Goal: Transaction & Acquisition: Purchase product/service

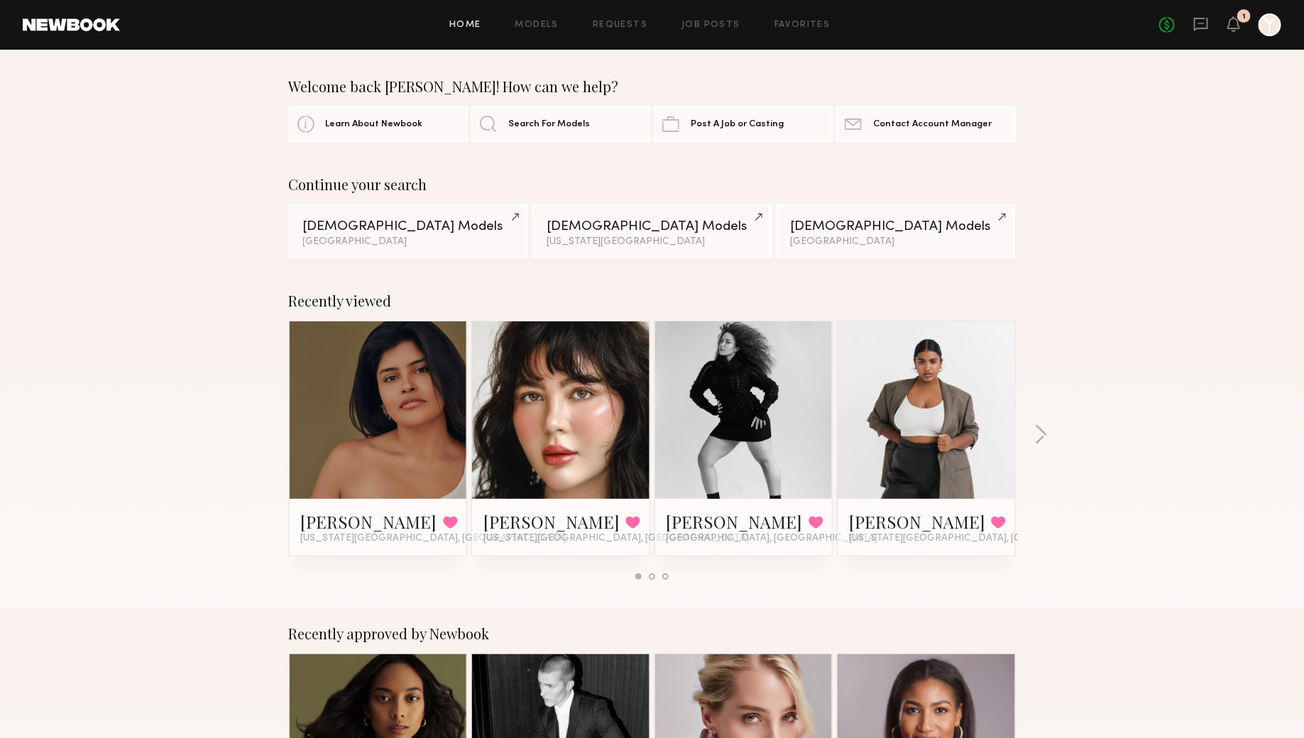
click at [554, 32] on div "Home Models Requests Job Posts Favorites Sign Out No fees up to $5,000 1 Y" at bounding box center [700, 24] width 1161 height 23
click at [553, 32] on div "Home Models Requests Job Posts Favorites Sign Out No fees up to $5,000 1 Y" at bounding box center [700, 24] width 1161 height 23
click at [552, 26] on link "Models" at bounding box center [536, 25] width 43 height 9
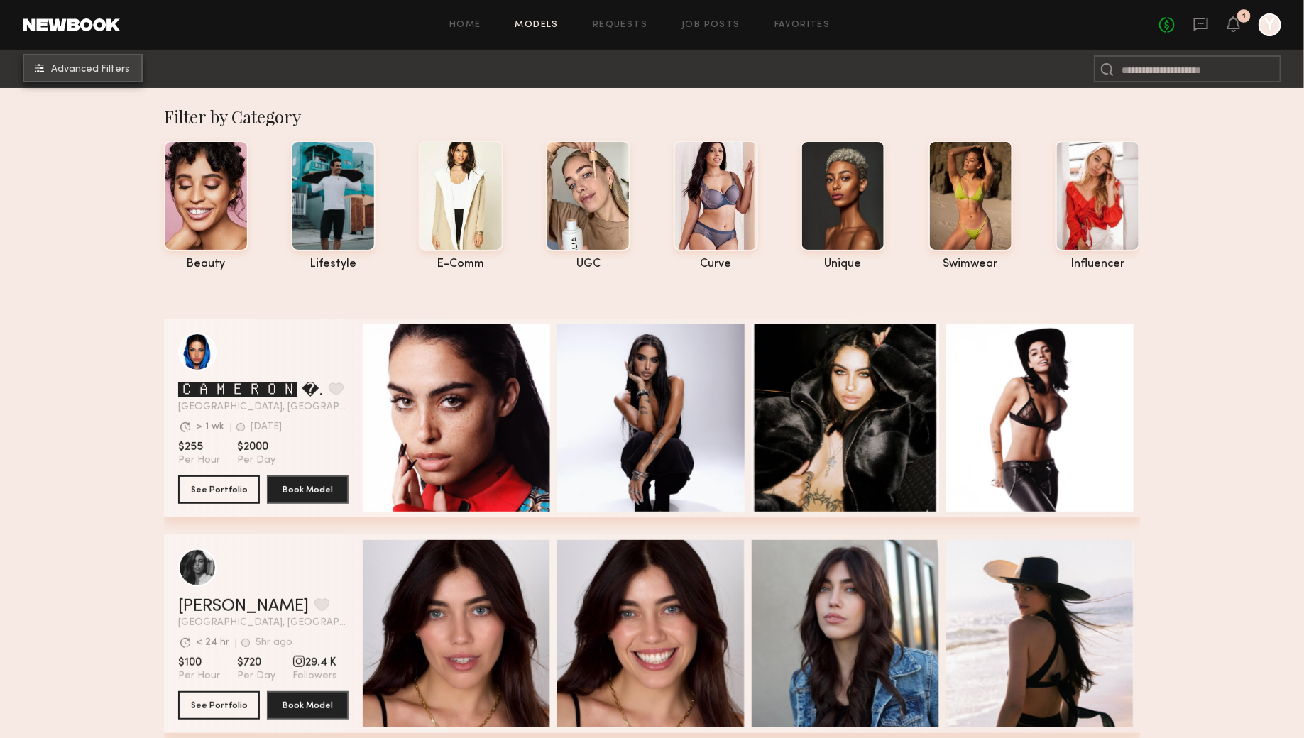
click at [117, 60] on button "Advanced Filters" at bounding box center [83, 68] width 120 height 28
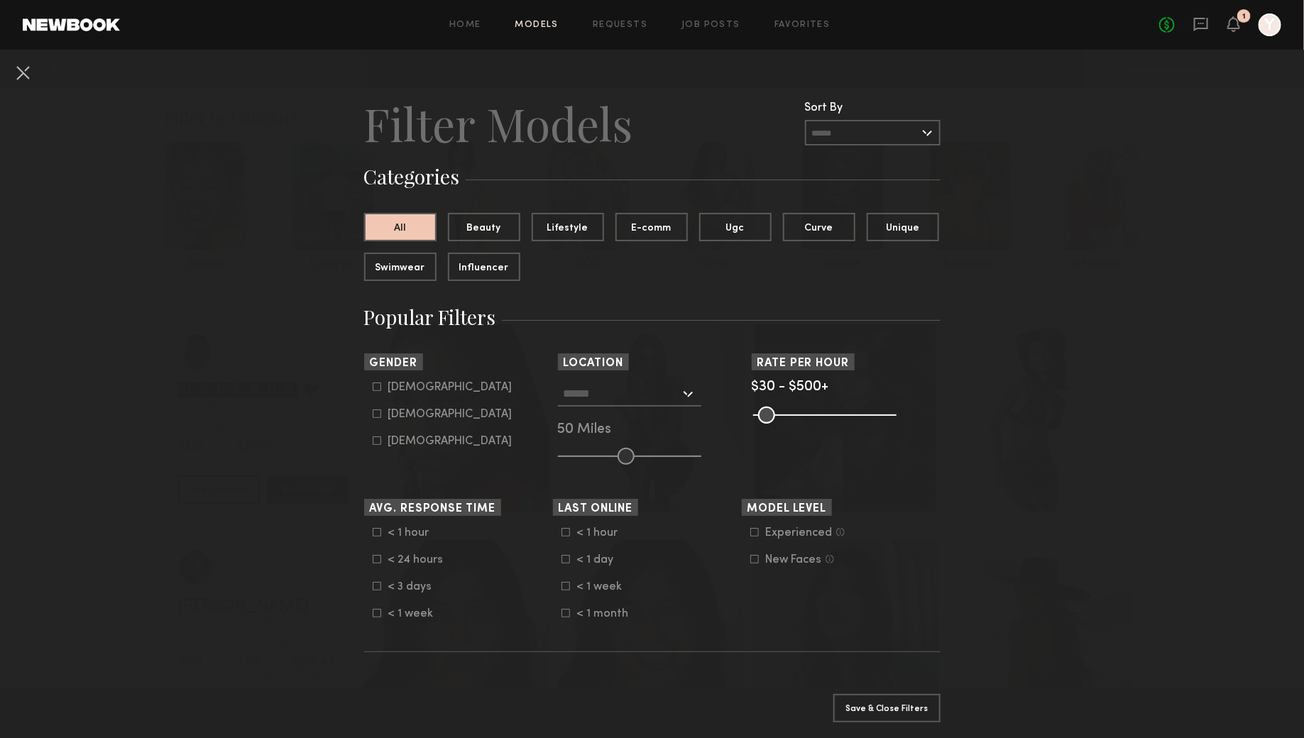
click at [637, 408] on div "[GEOGRAPHIC_DATA], [GEOGRAPHIC_DATA] [US_STATE][GEOGRAPHIC_DATA], [GEOGRAPHIC_D…" at bounding box center [652, 423] width 189 height 84
click at [639, 396] on input "text" at bounding box center [622, 393] width 116 height 24
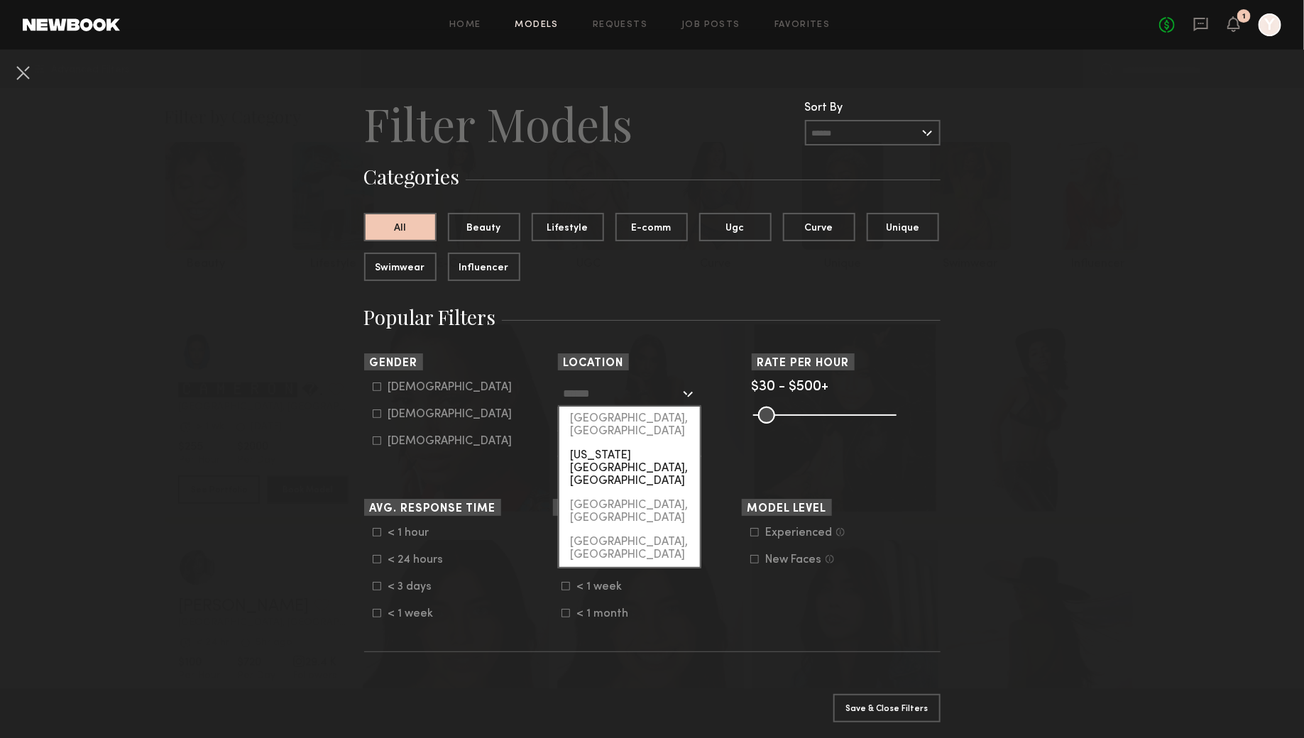
click at [640, 444] on div "[US_STATE][GEOGRAPHIC_DATA], [GEOGRAPHIC_DATA]" at bounding box center [629, 469] width 141 height 50
type input "**********"
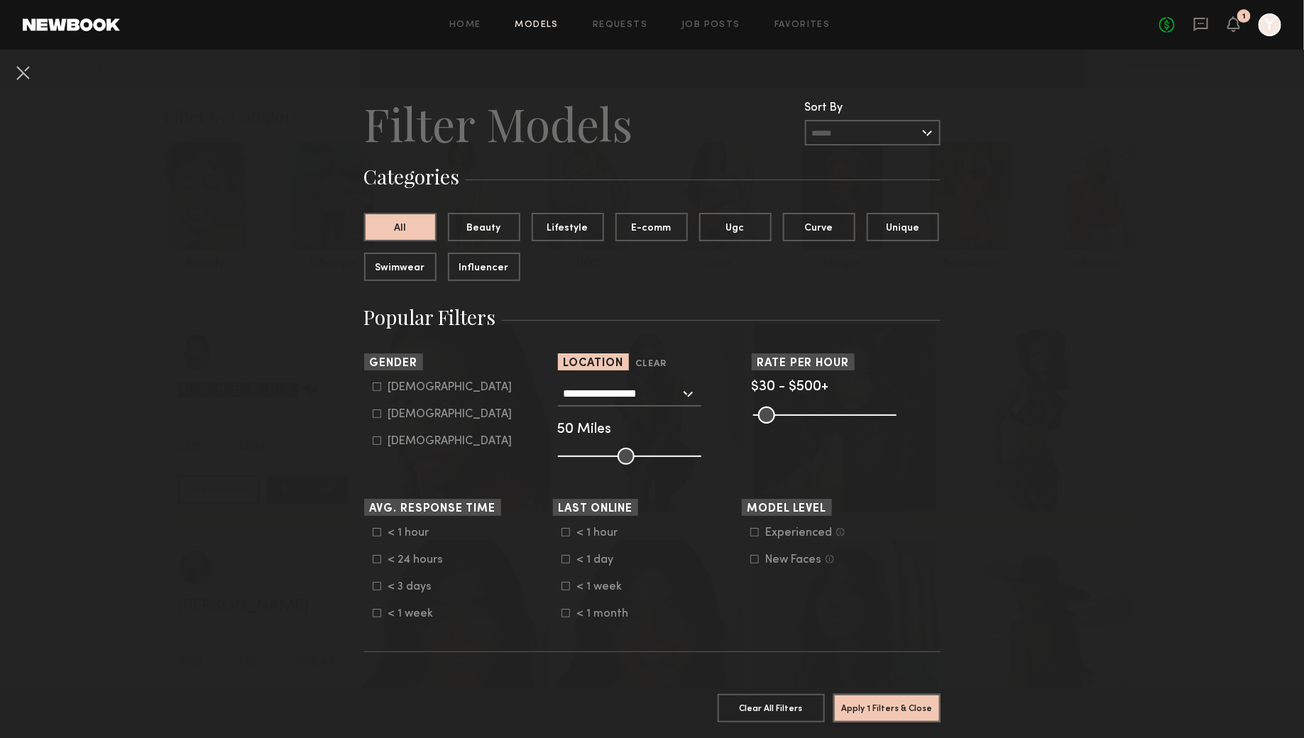
click at [410, 419] on div "[DEMOGRAPHIC_DATA]" at bounding box center [450, 414] width 124 height 9
type input "**"
click at [899, 713] on button "Apply 2 Filters & Close" at bounding box center [886, 707] width 107 height 28
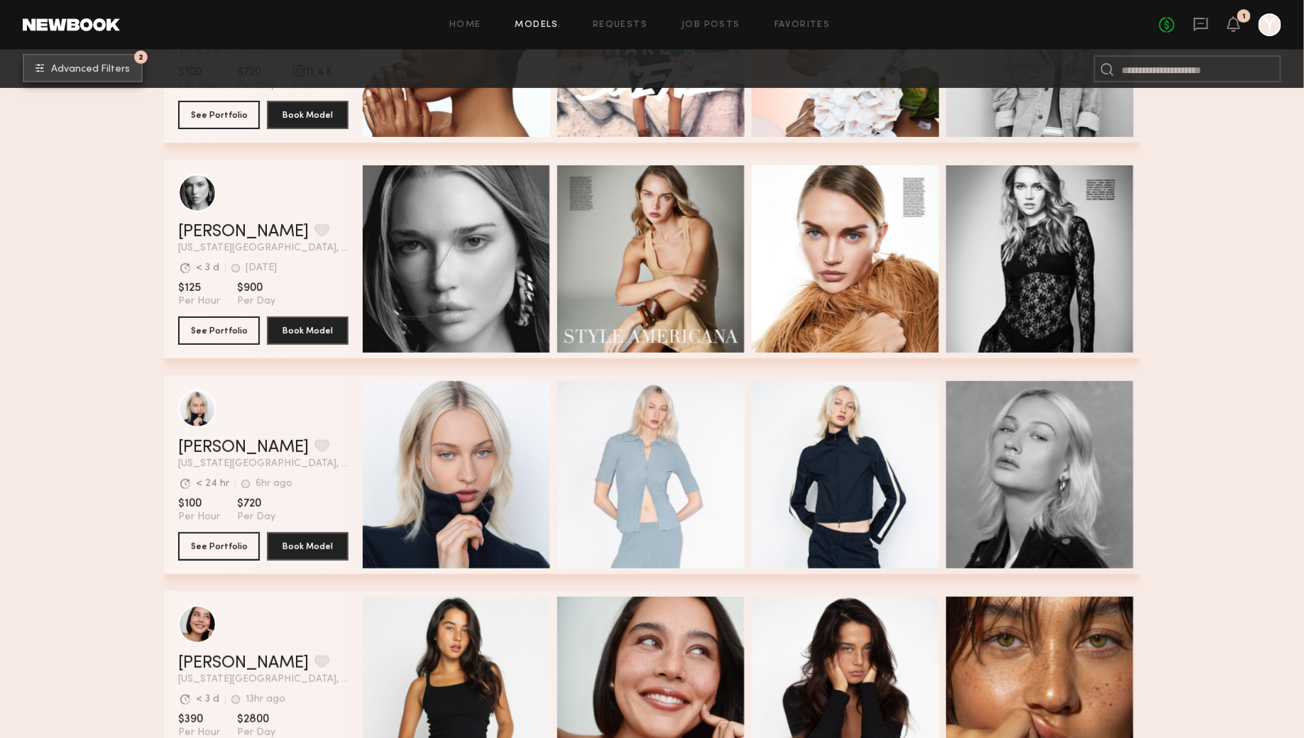
scroll to position [2830, 0]
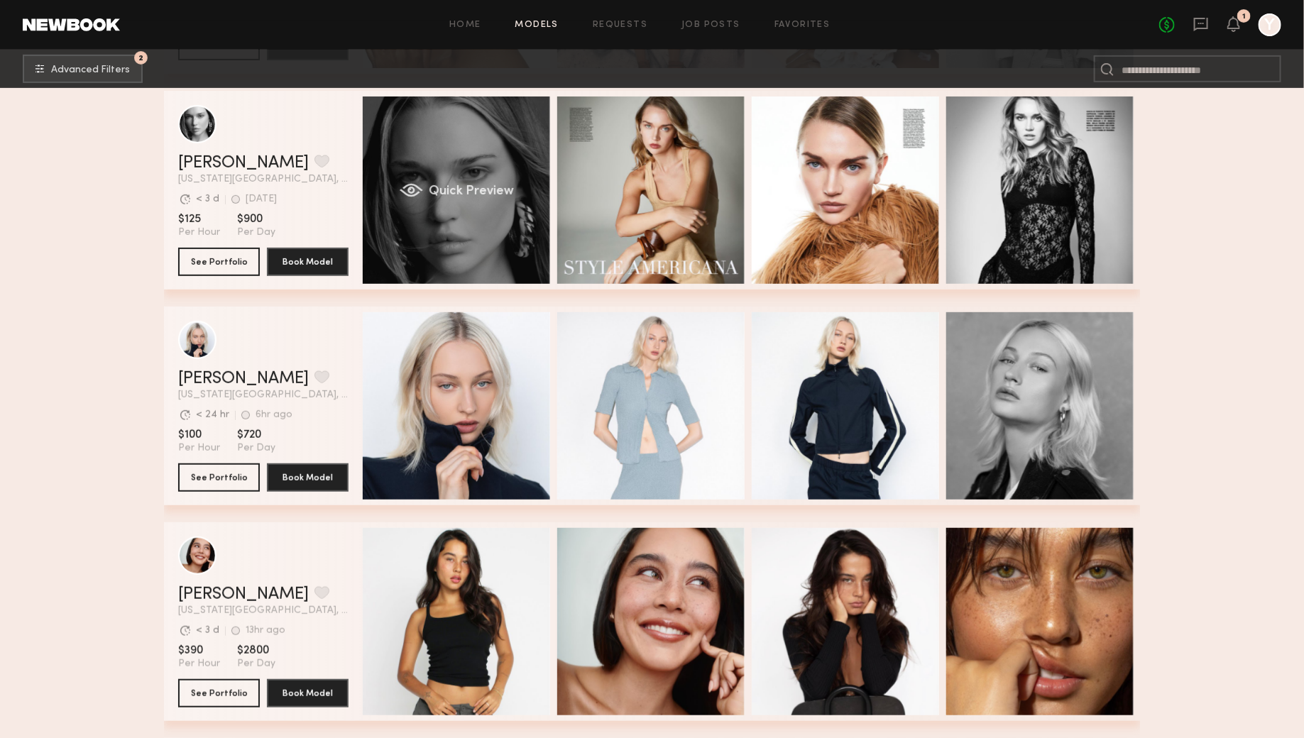
click at [472, 195] on span "Quick Preview" at bounding box center [471, 191] width 85 height 13
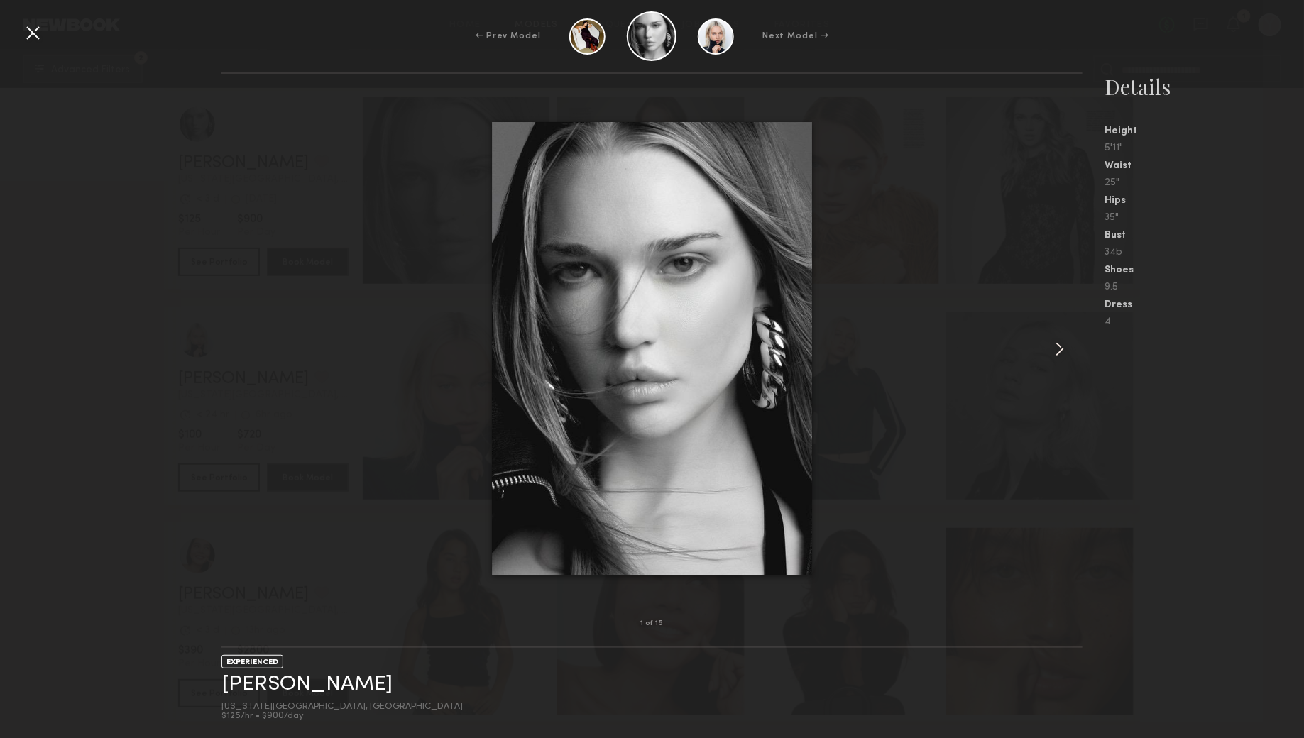
click at [1056, 351] on common-icon at bounding box center [1059, 349] width 23 height 23
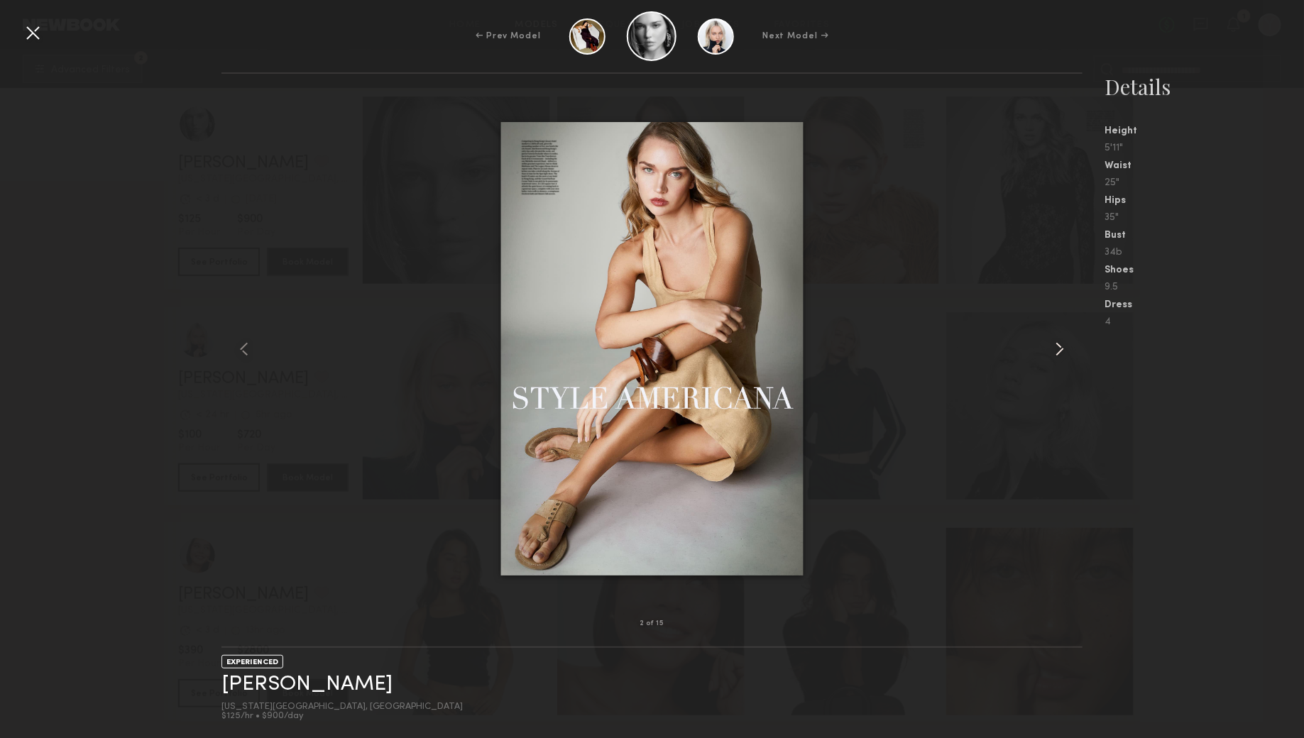
click at [1057, 351] on common-icon at bounding box center [1059, 349] width 23 height 23
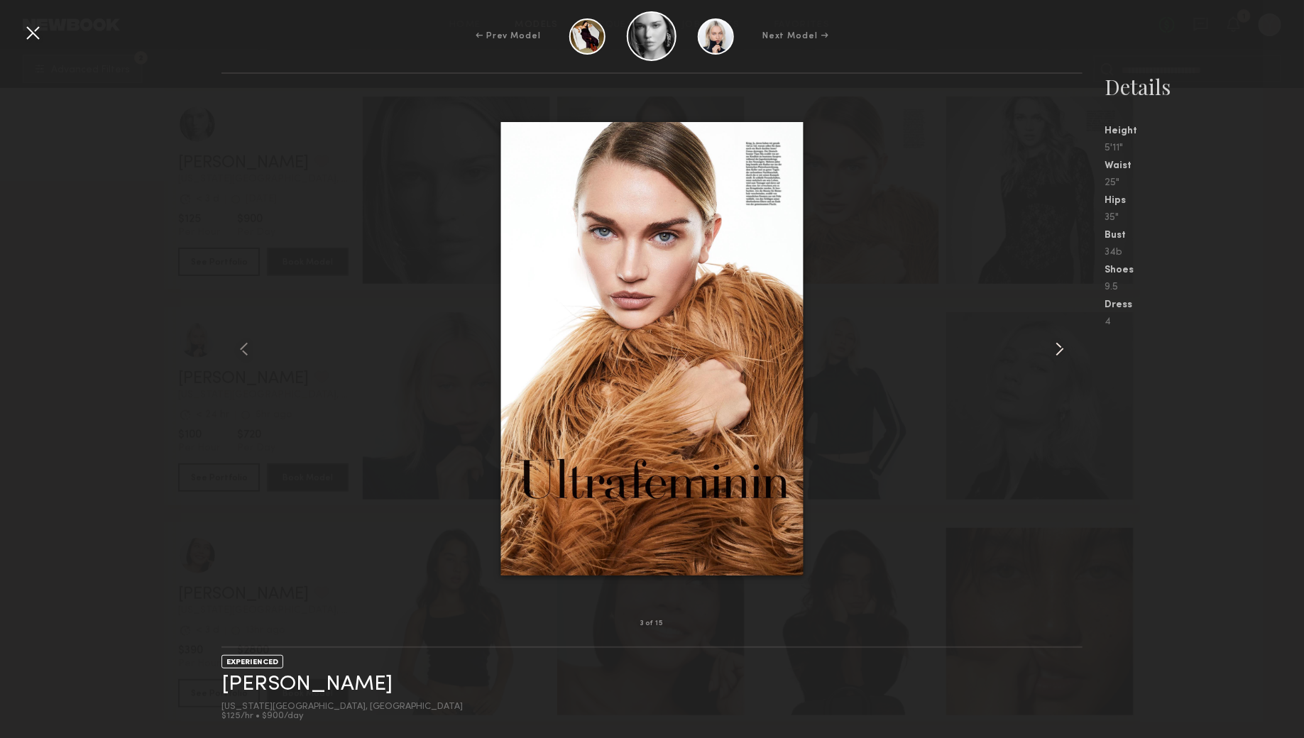
click at [1057, 351] on common-icon at bounding box center [1059, 349] width 23 height 23
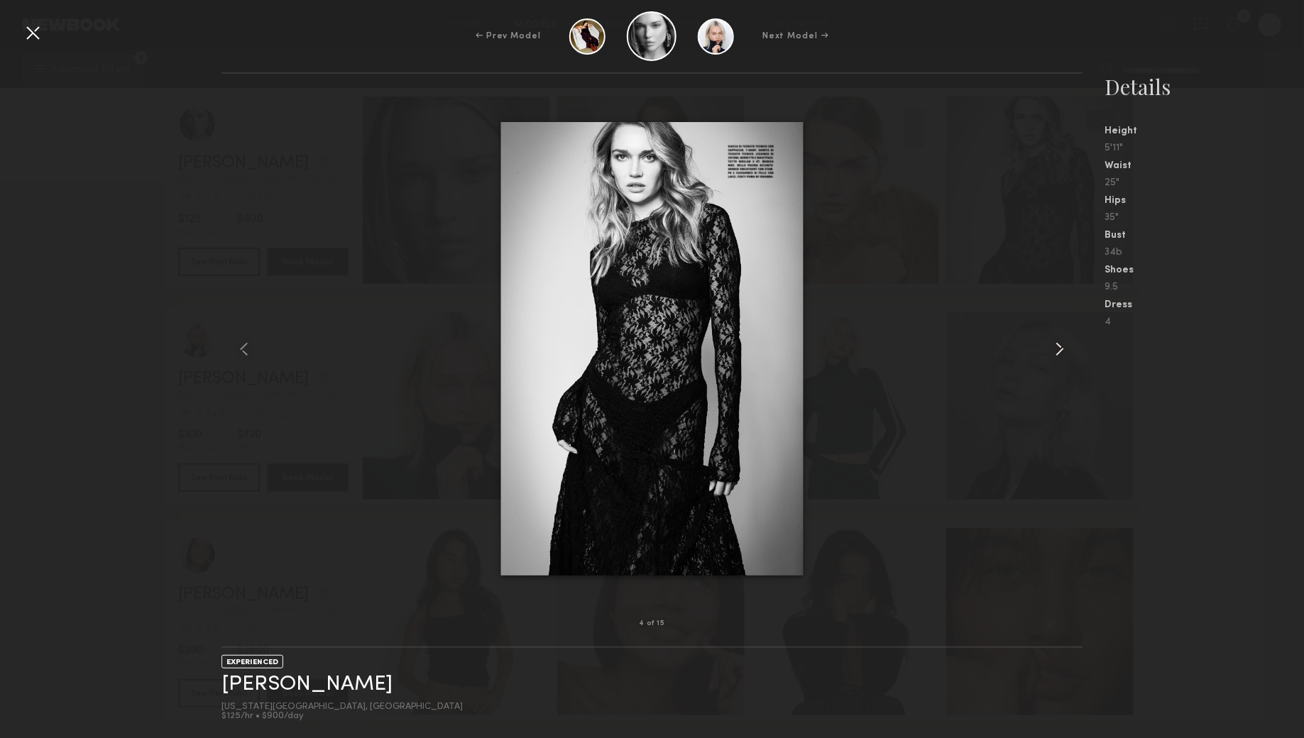
click at [1057, 351] on common-icon at bounding box center [1059, 349] width 23 height 23
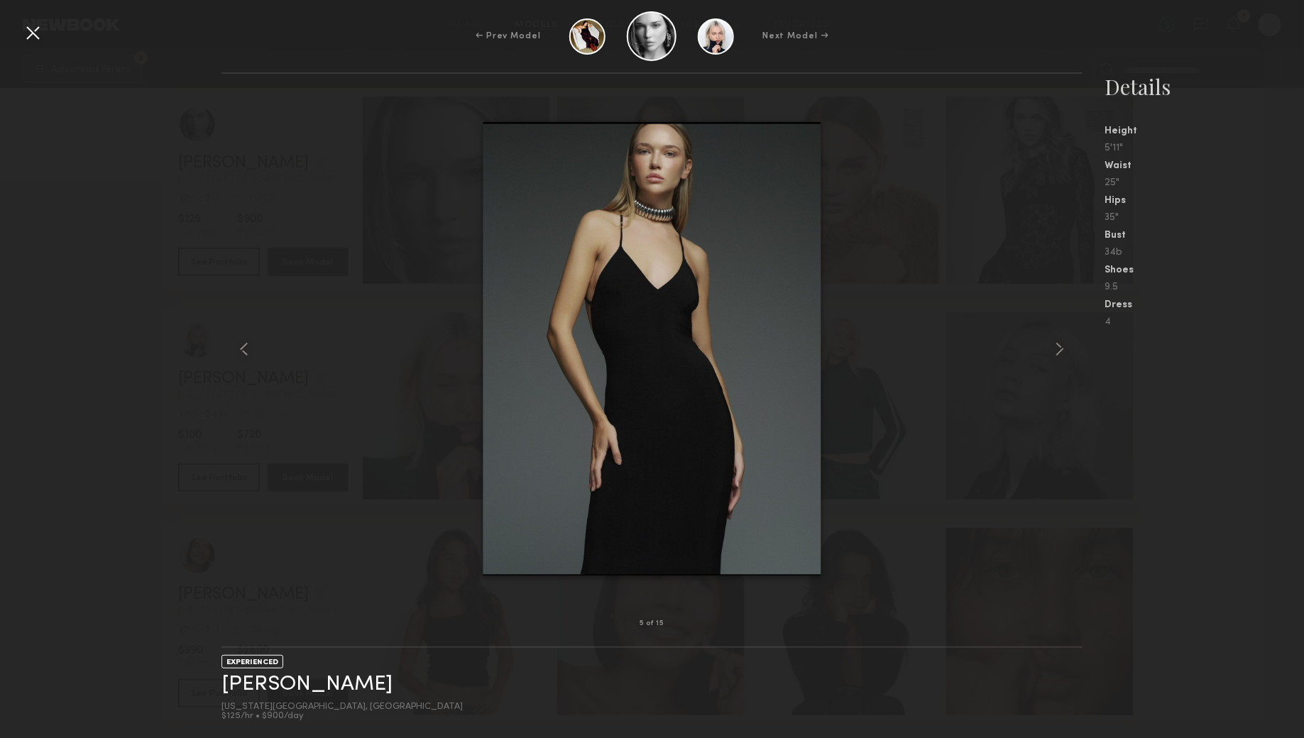
click at [22, 37] on div at bounding box center [32, 32] width 23 height 23
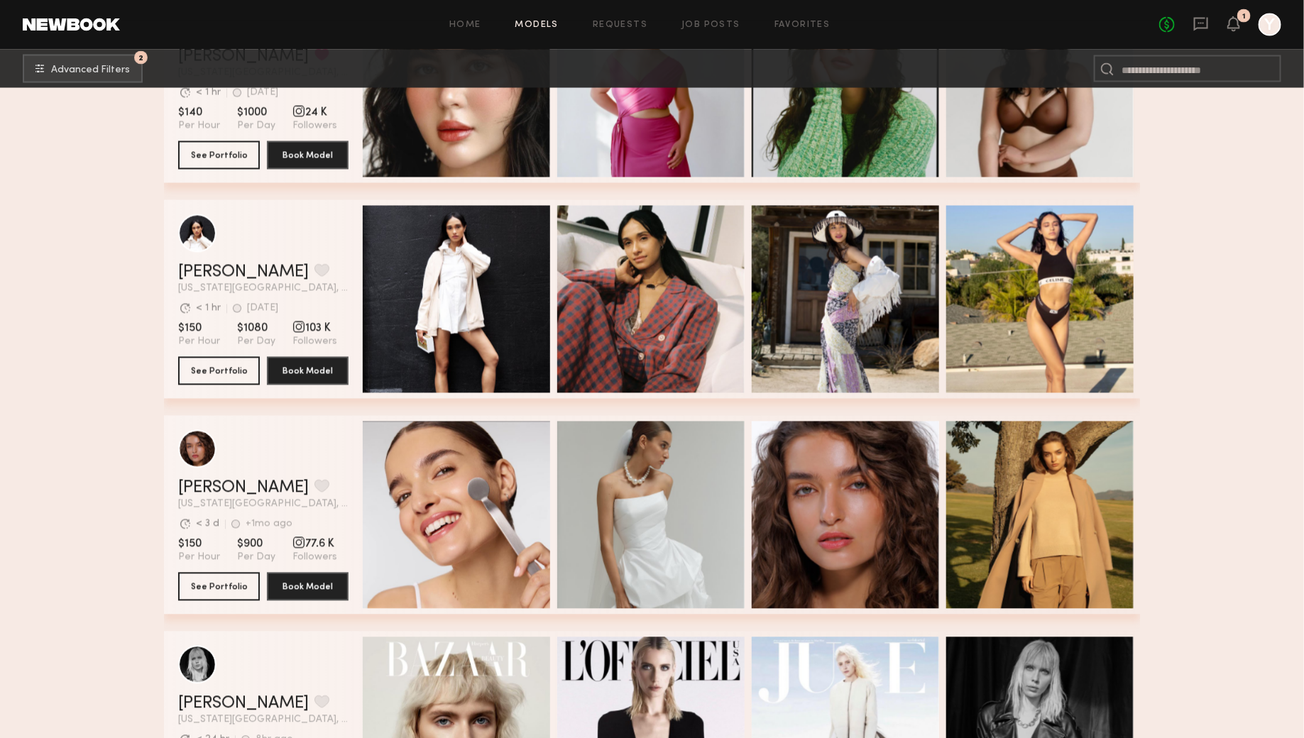
scroll to position [3865, 0]
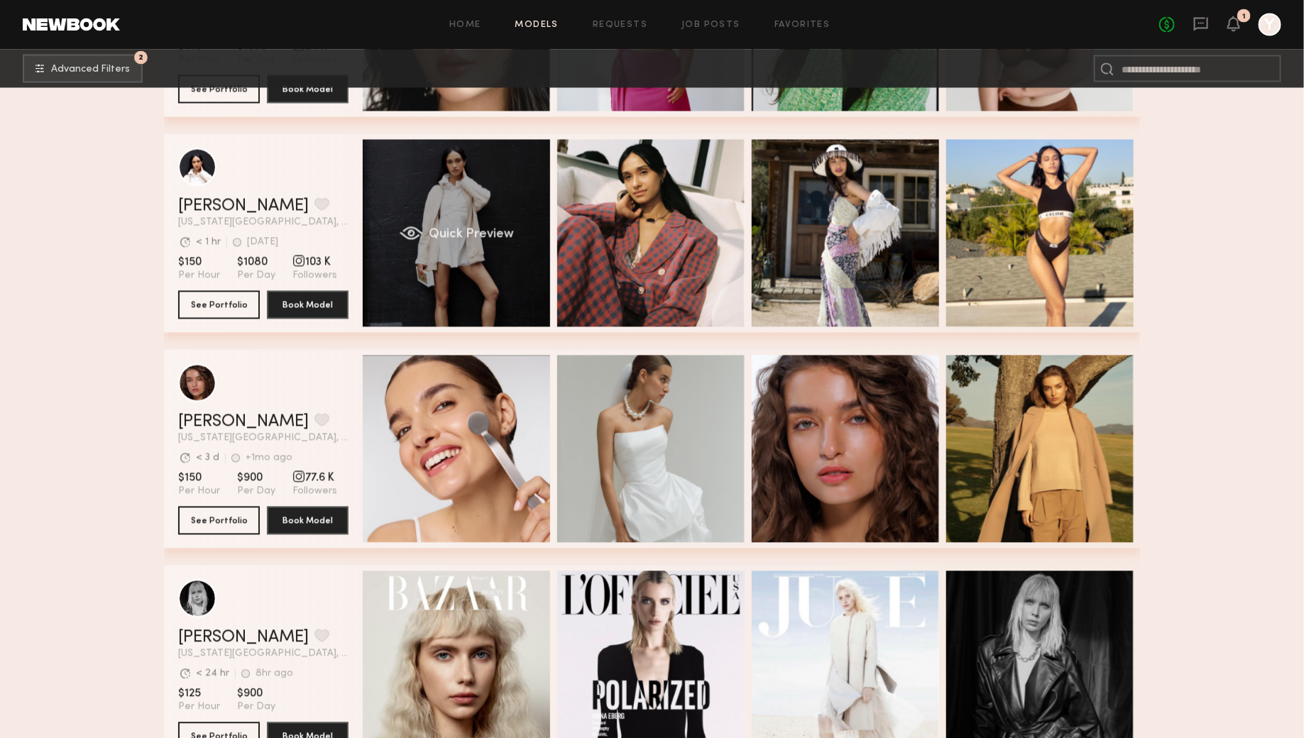
click at [459, 219] on div "Quick Preview" at bounding box center [456, 233] width 187 height 187
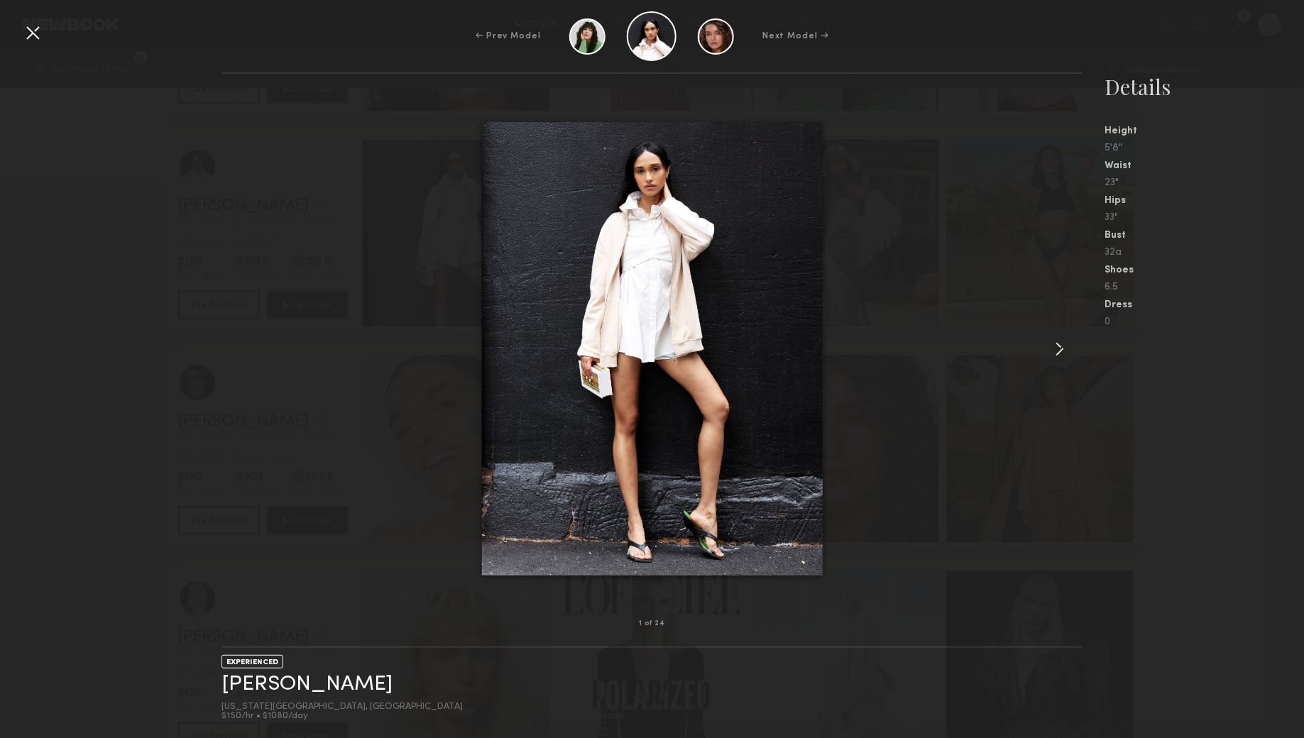
click at [1072, 355] on div at bounding box center [1065, 349] width 34 height 505
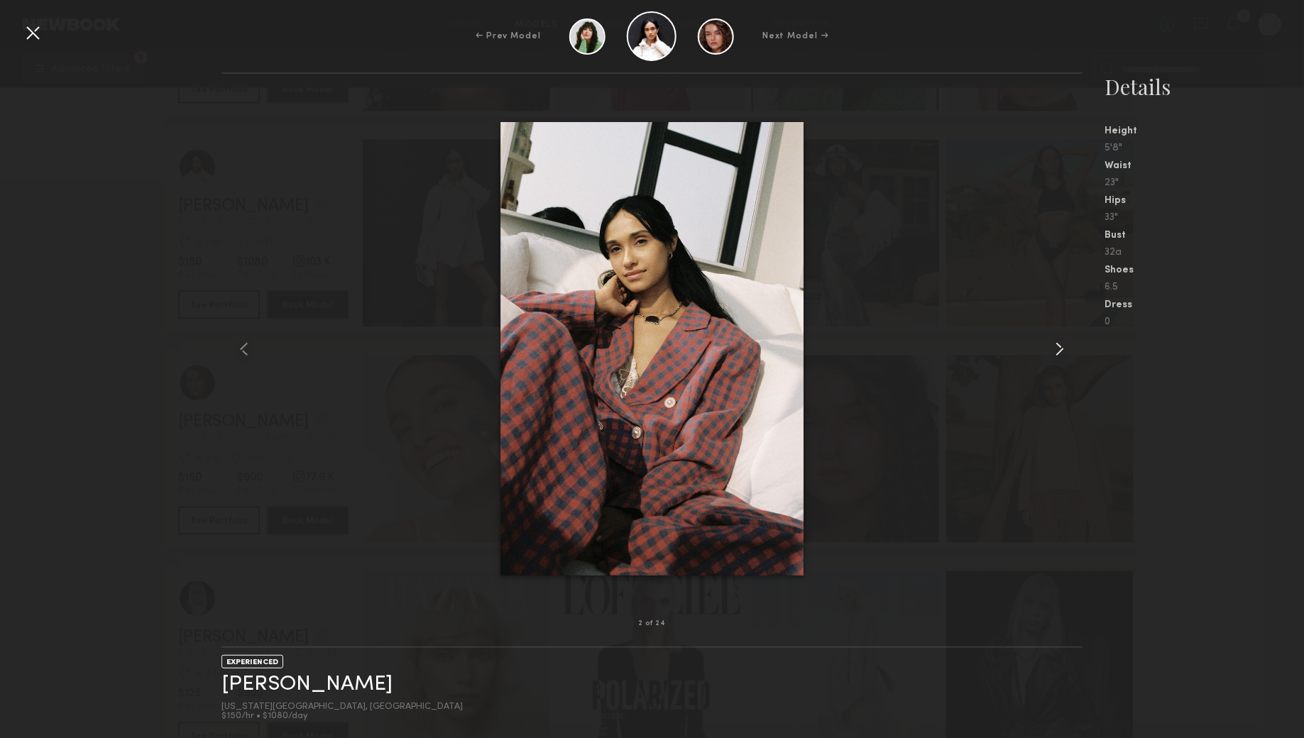
click at [1072, 355] on div at bounding box center [1065, 349] width 34 height 505
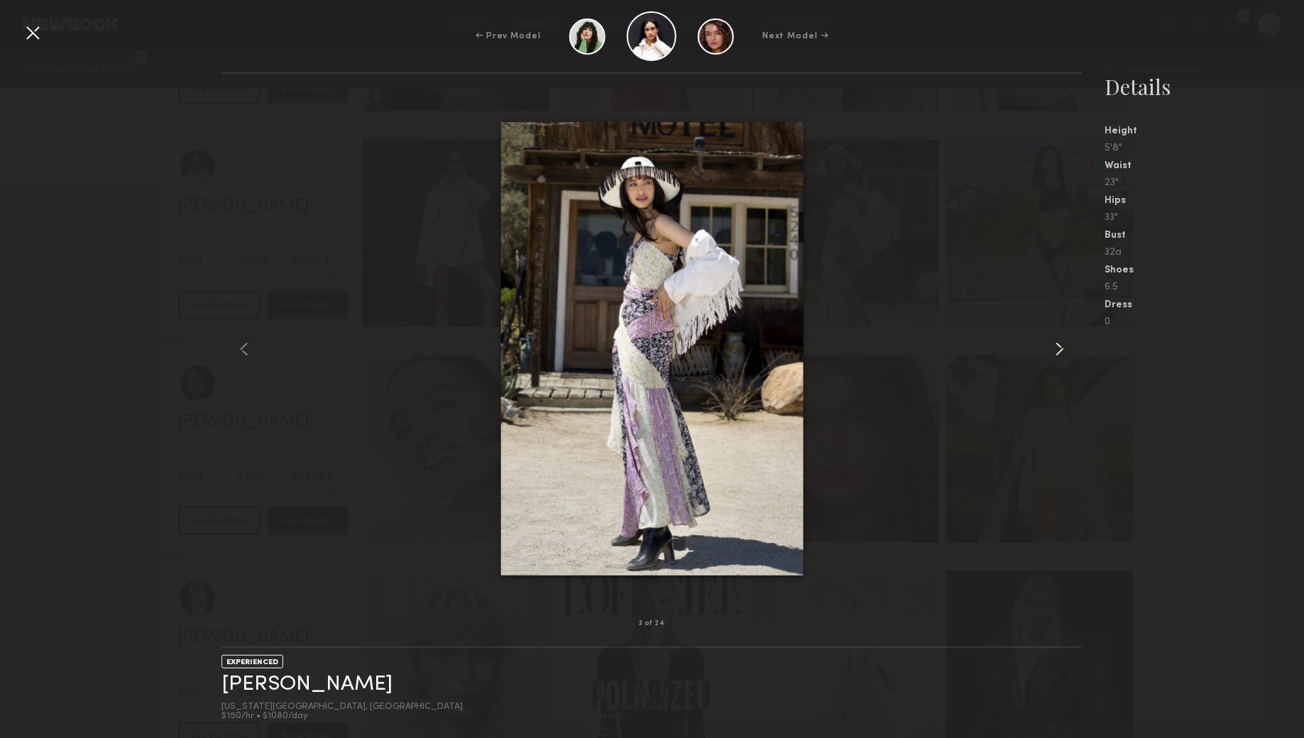
click at [1072, 355] on div at bounding box center [1065, 349] width 34 height 505
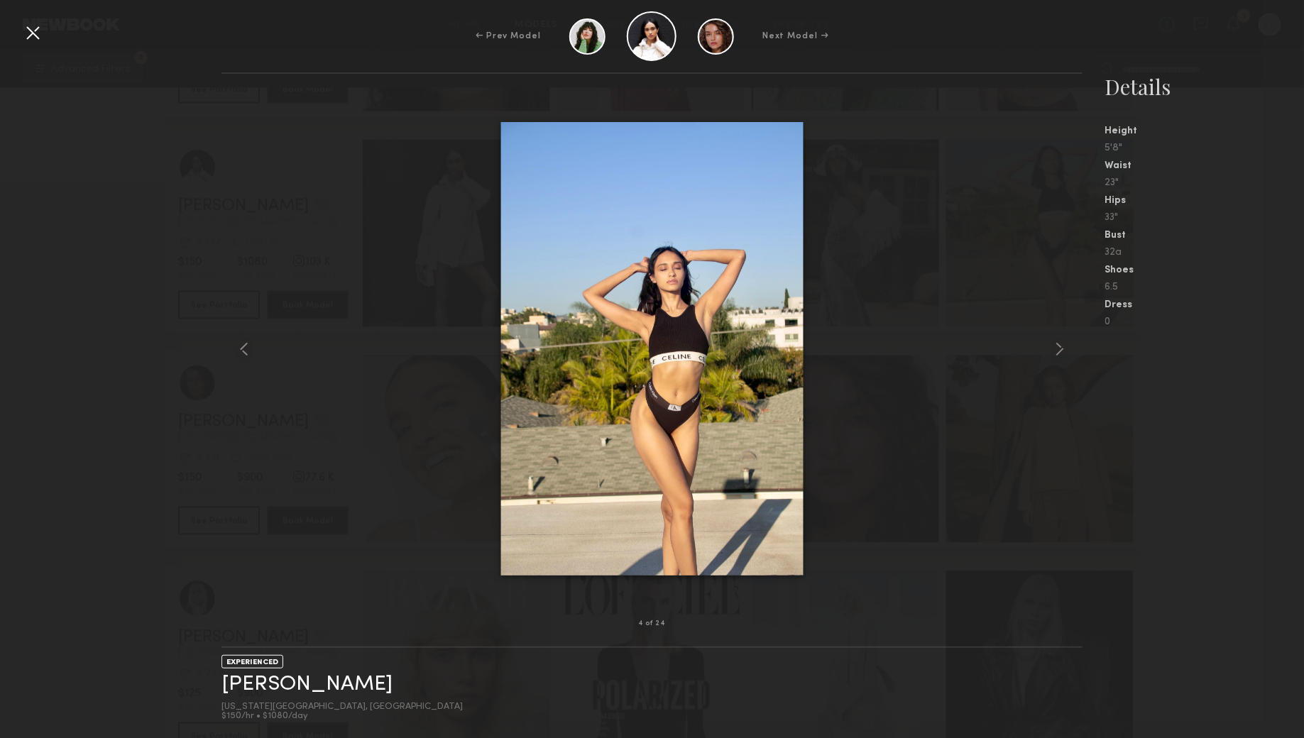
click at [39, 37] on div at bounding box center [32, 32] width 23 height 23
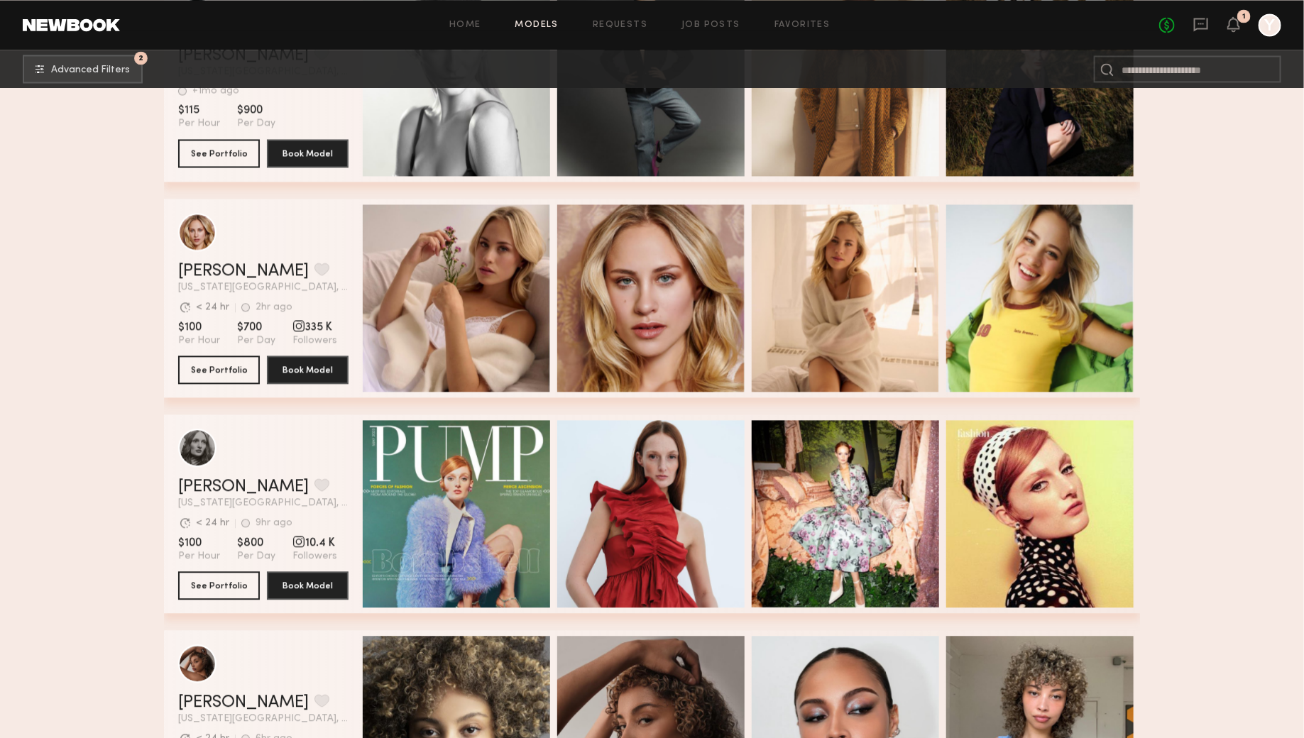
scroll to position [9320, 0]
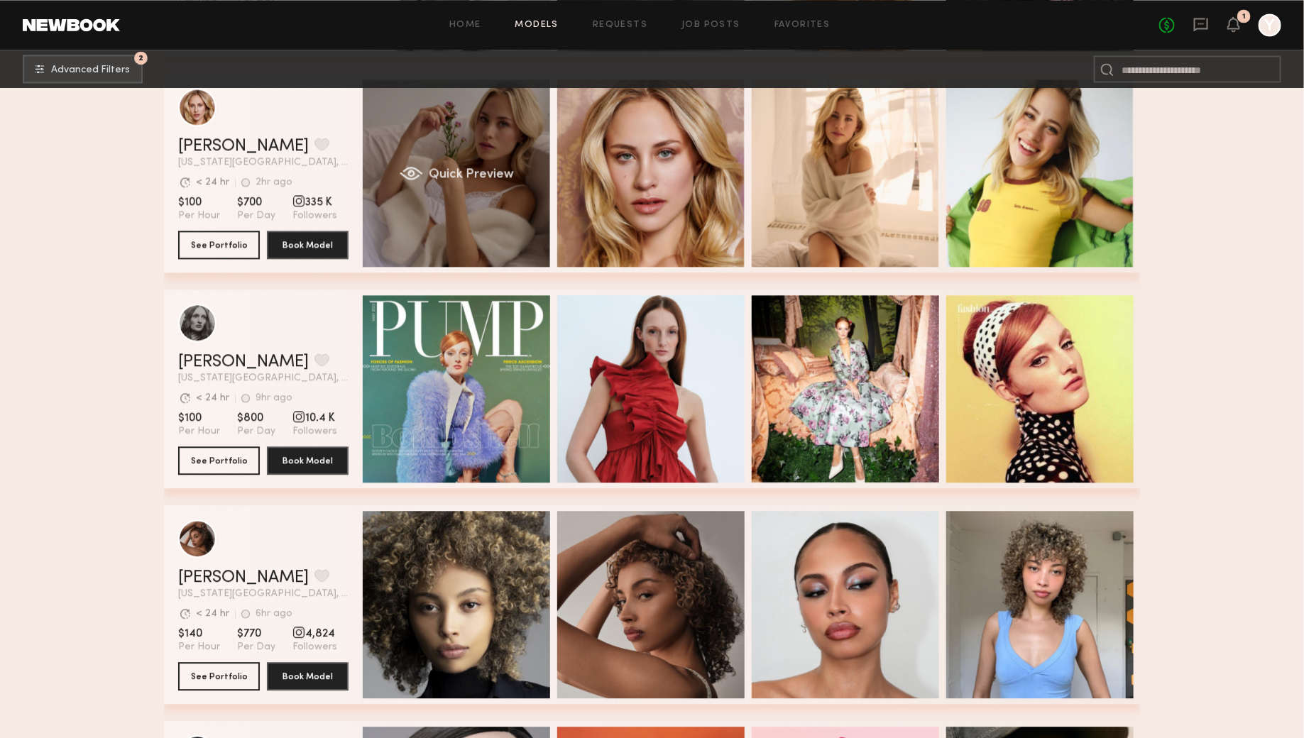
click at [478, 138] on div "Quick Preview" at bounding box center [456, 172] width 187 height 187
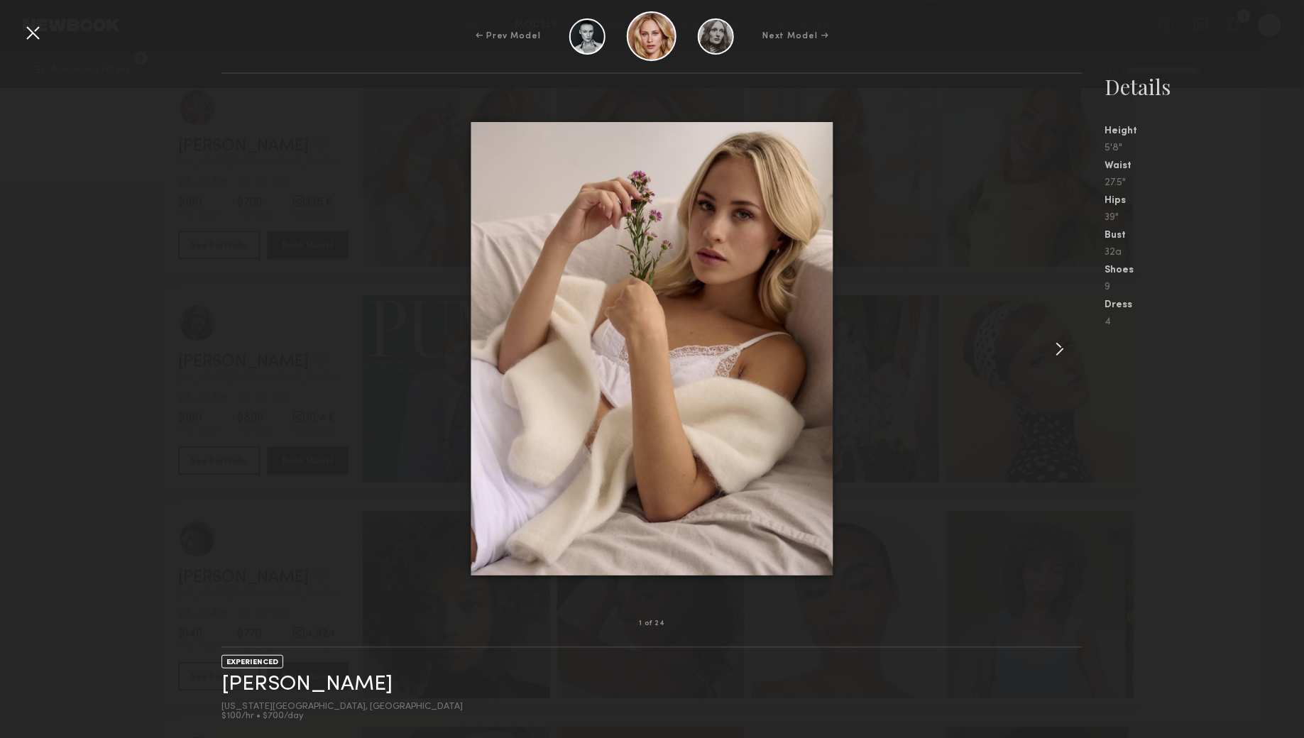
click at [1062, 348] on common-icon at bounding box center [1059, 349] width 23 height 23
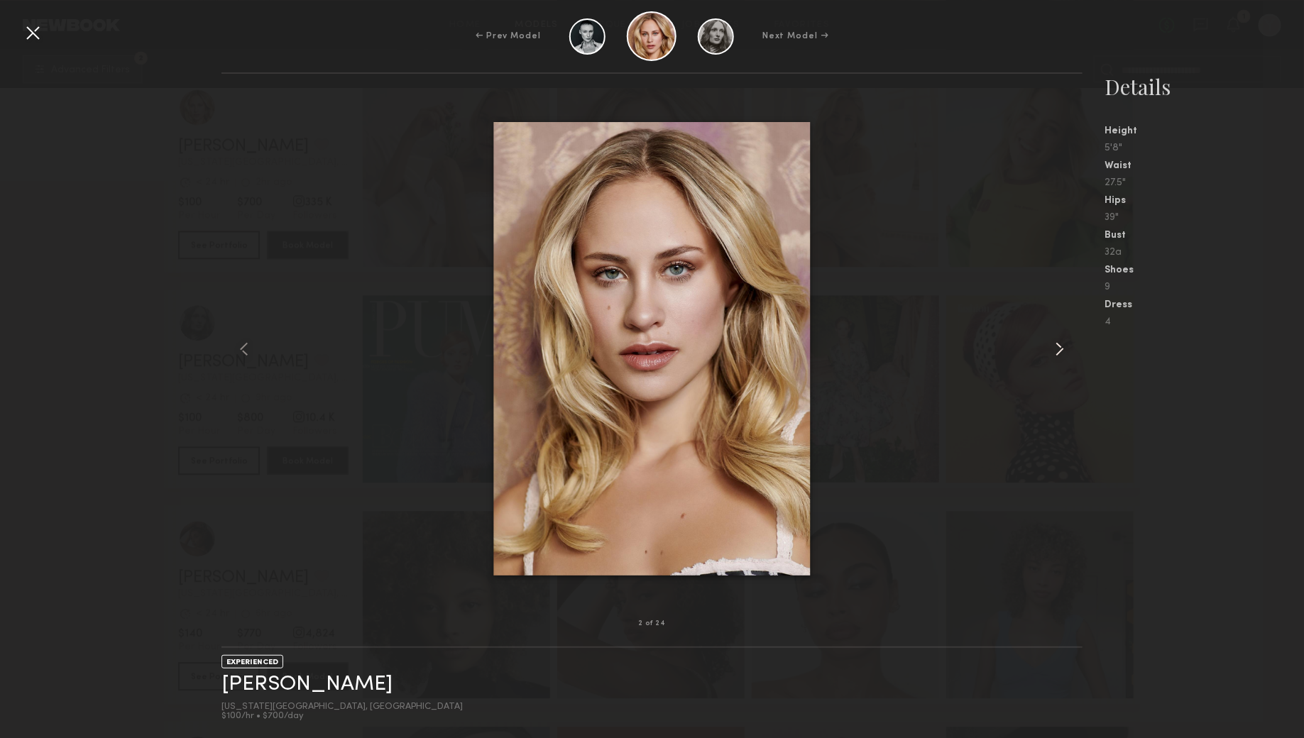
click at [1062, 348] on common-icon at bounding box center [1059, 349] width 23 height 23
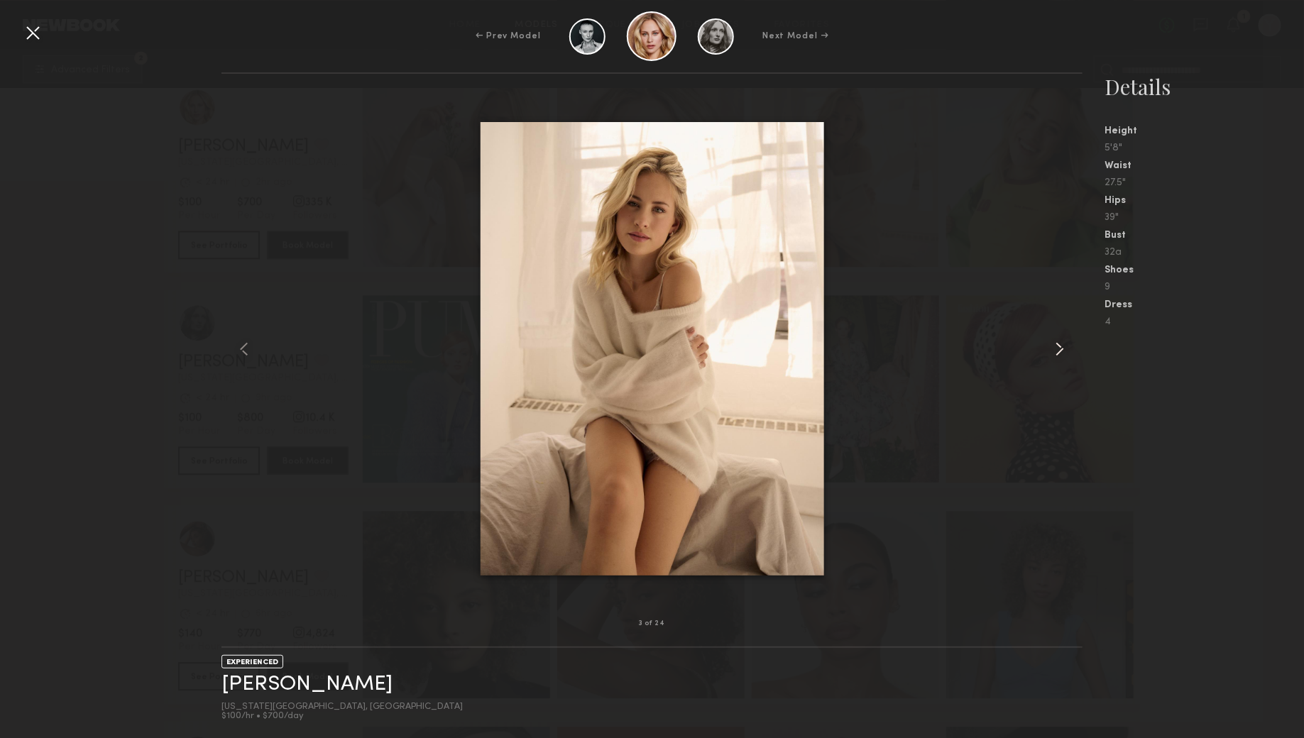
click at [1062, 348] on common-icon at bounding box center [1059, 349] width 23 height 23
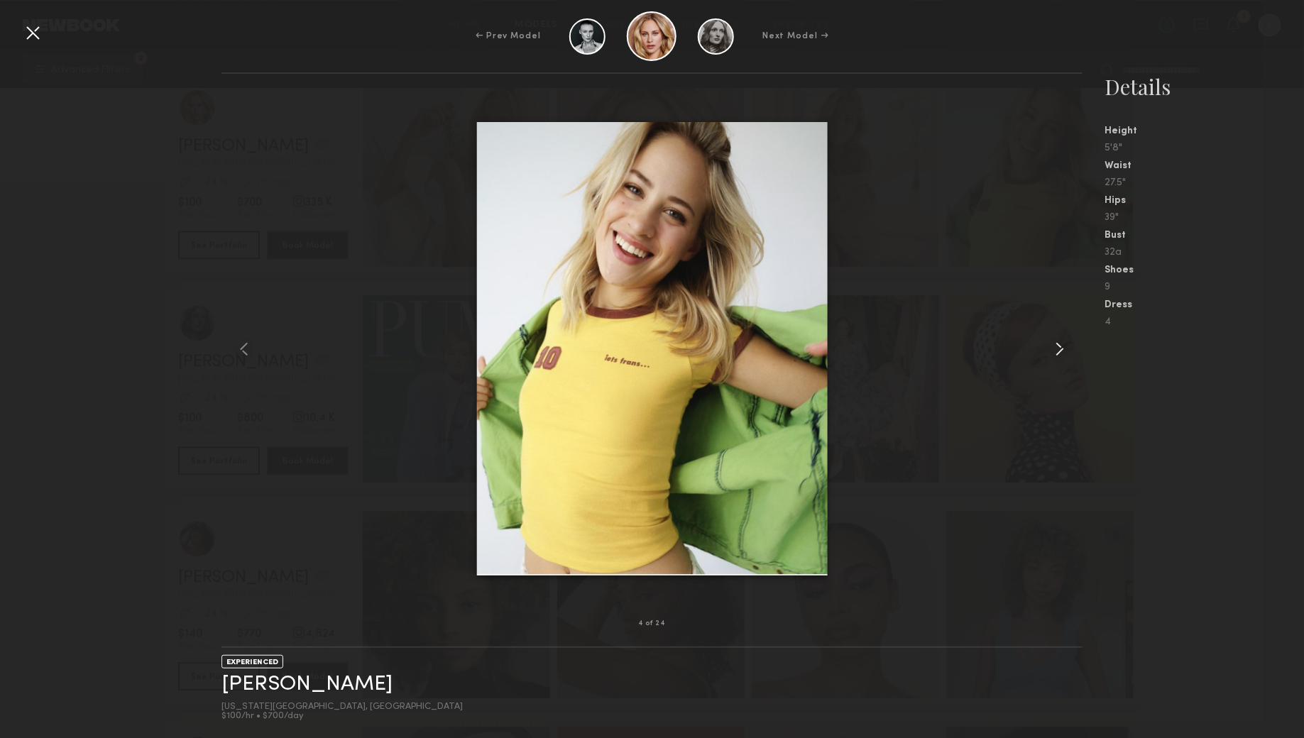
click at [1062, 348] on common-icon at bounding box center [1059, 349] width 23 height 23
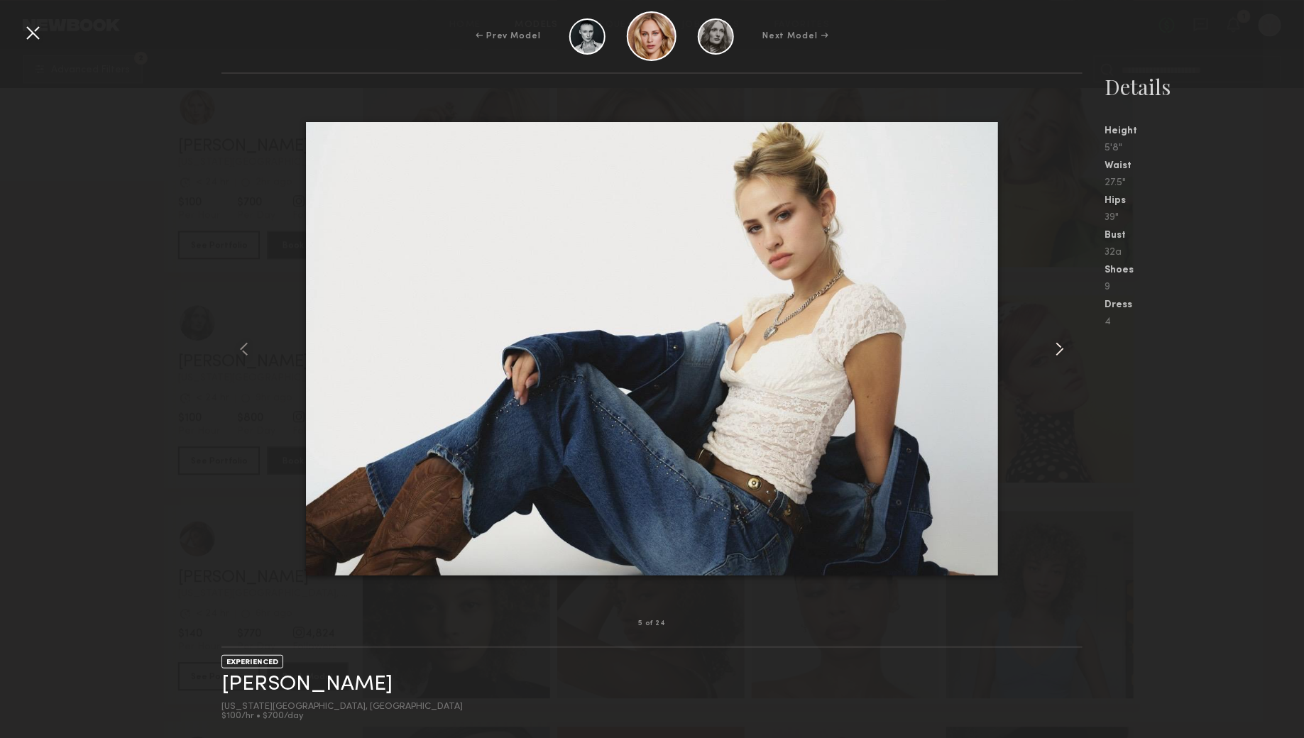
click at [1062, 348] on common-icon at bounding box center [1059, 349] width 23 height 23
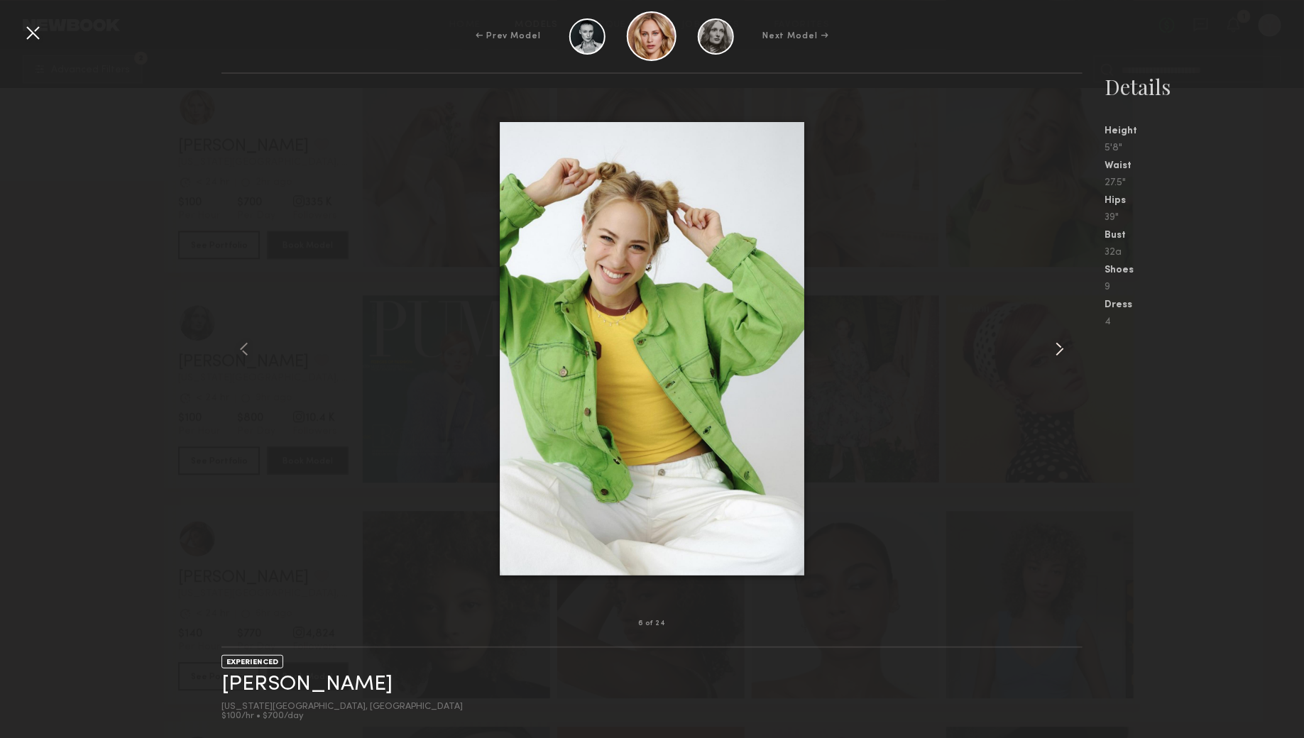
click at [1062, 348] on common-icon at bounding box center [1059, 349] width 23 height 23
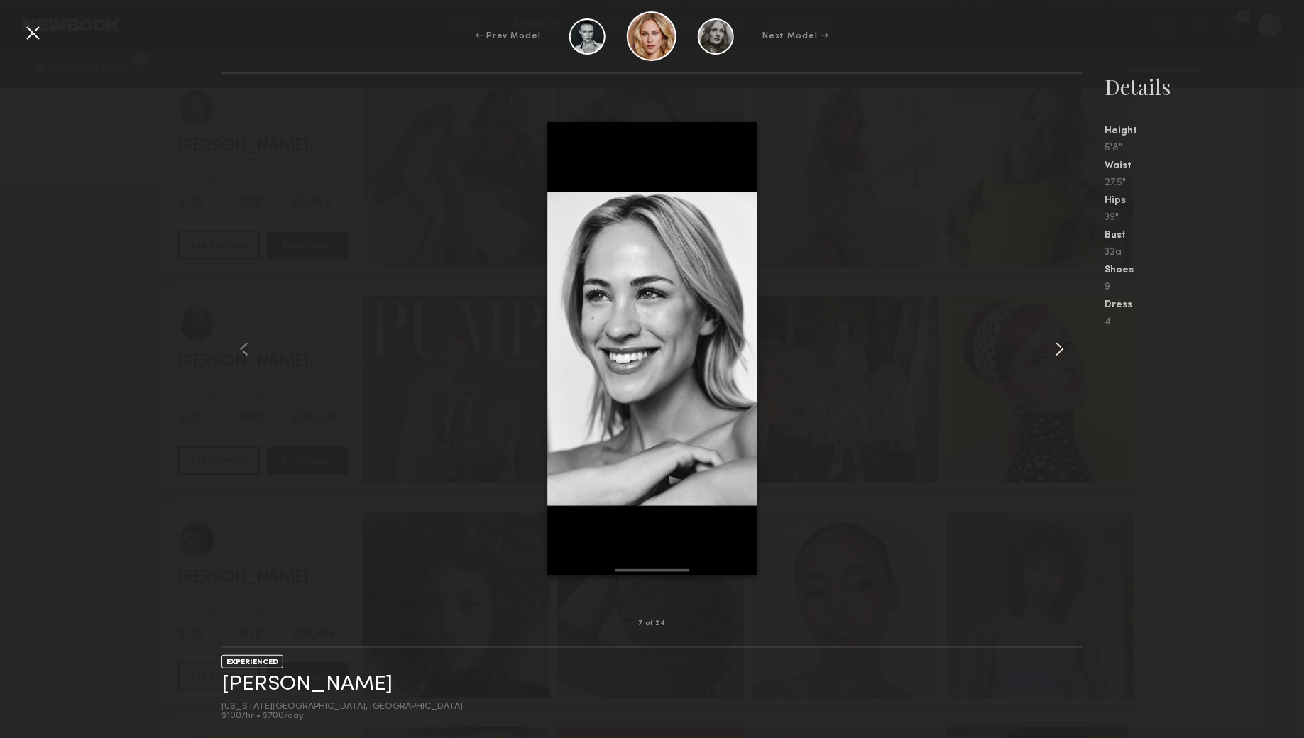
click at [1062, 348] on common-icon at bounding box center [1059, 349] width 23 height 23
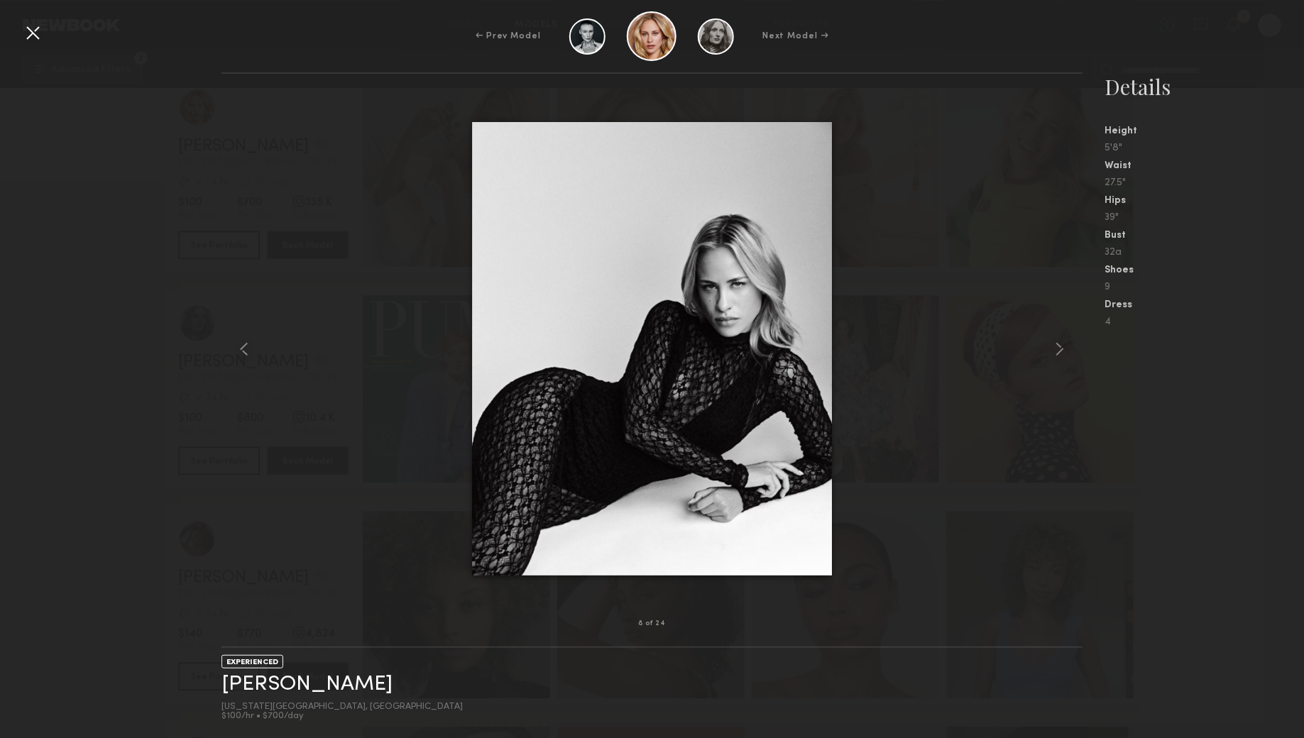
click at [31, 28] on div at bounding box center [32, 32] width 23 height 23
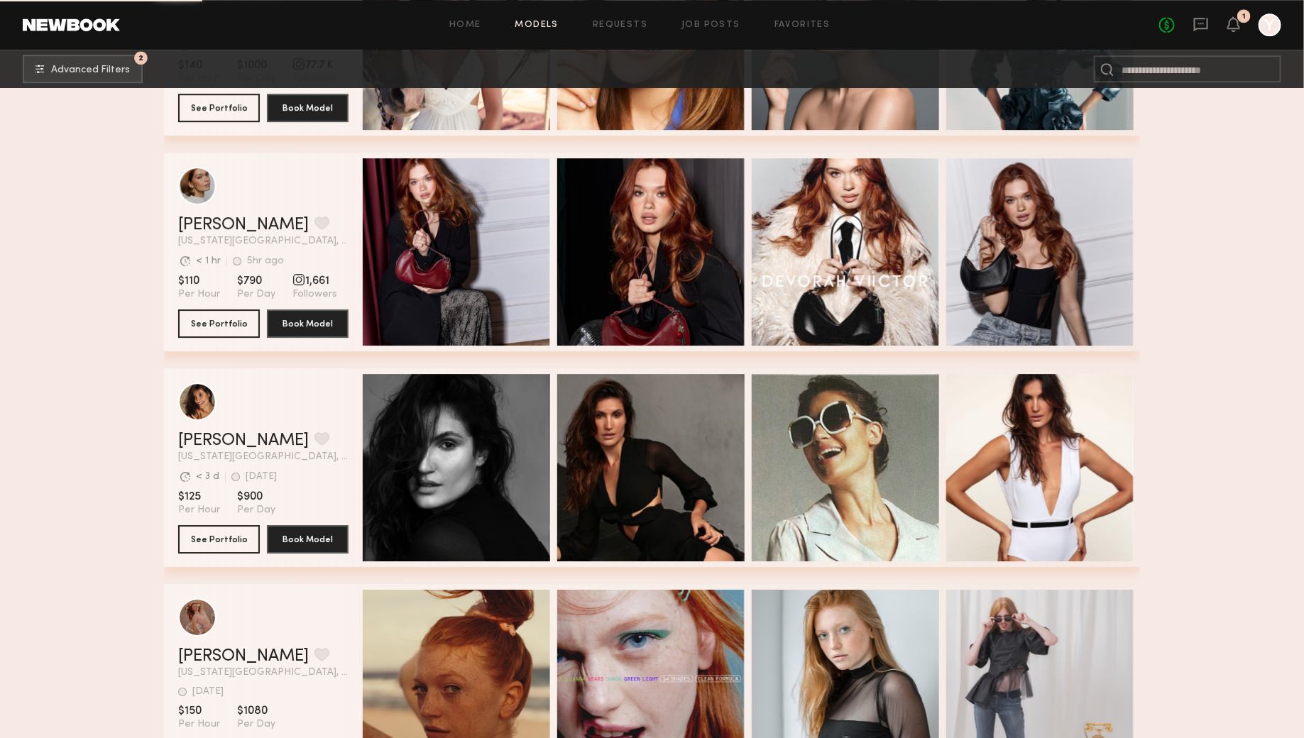
scroll to position [15165, 0]
